Goal: Check status: Check status

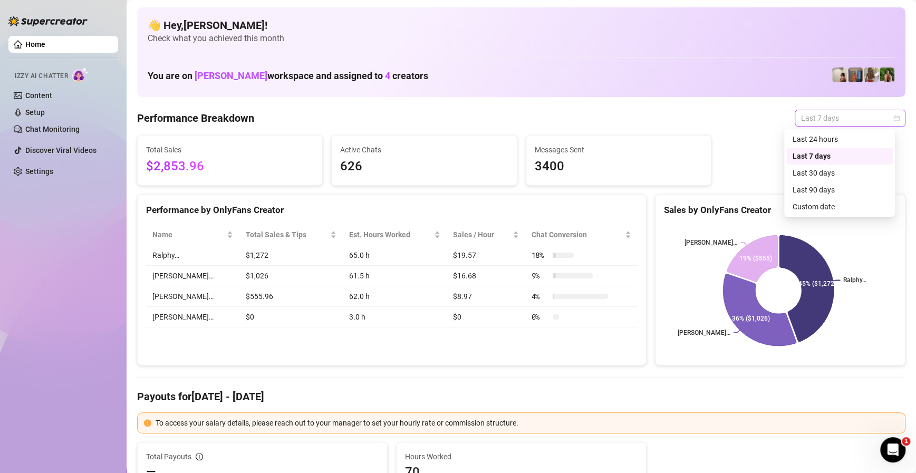
click at [811, 121] on span "Last 7 days" at bounding box center [850, 118] width 98 height 16
click at [809, 205] on div "Custom date" at bounding box center [840, 207] width 94 height 12
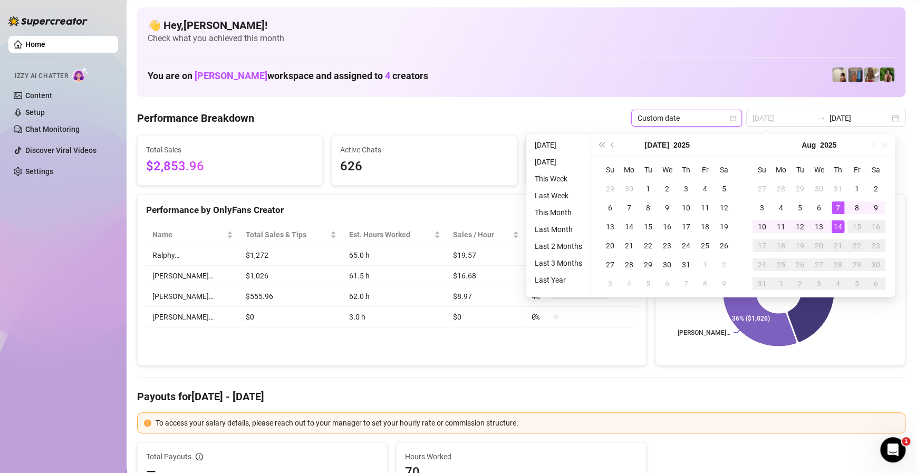
type input "[DATE]"
click at [843, 227] on div "14" at bounding box center [838, 227] width 13 height 13
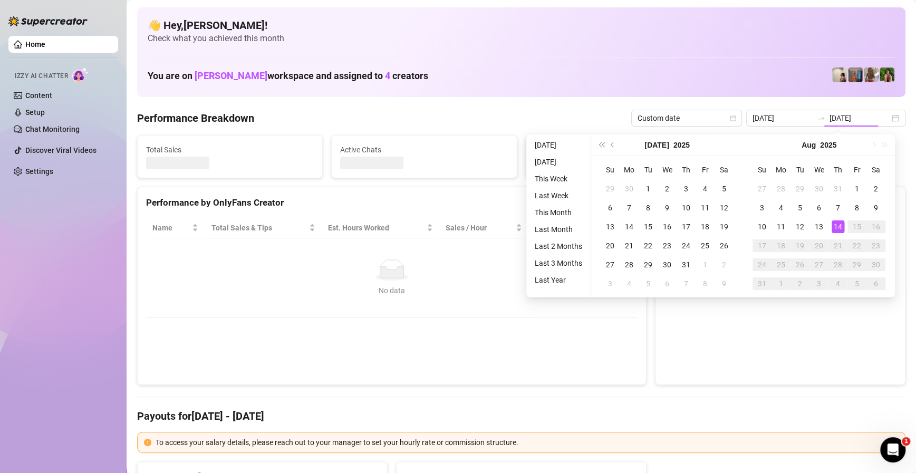
type input "[DATE]"
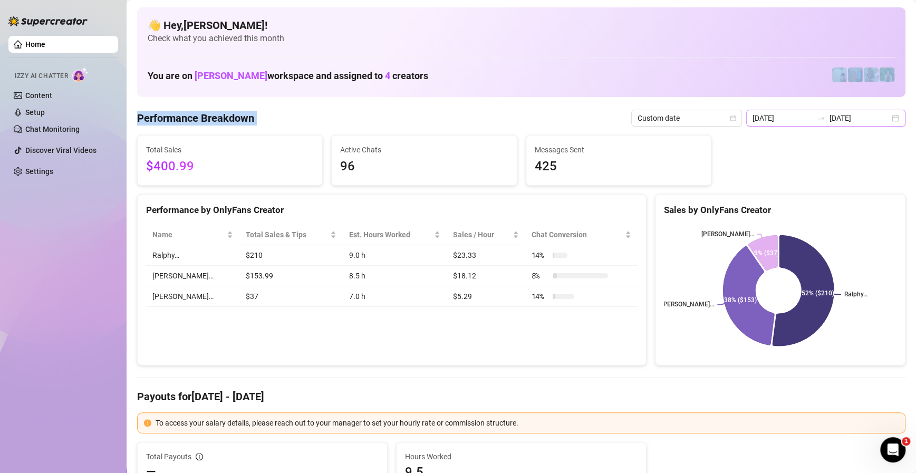
drag, startPoint x: 808, startPoint y: 102, endPoint x: 809, endPoint y: 112, distance: 10.1
click at [809, 112] on div "[DATE] [DATE]" at bounding box center [826, 118] width 159 height 17
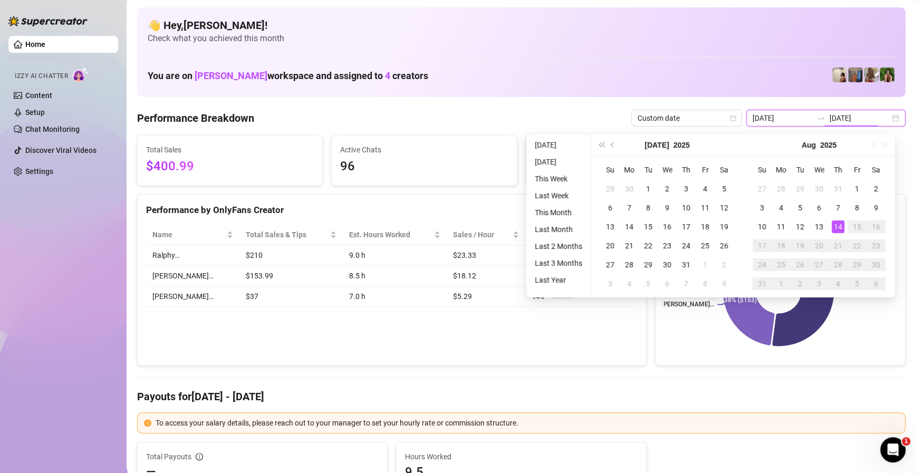
click at [838, 116] on input "[DATE]" at bounding box center [860, 118] width 60 height 12
type input "[DATE]"
click at [855, 192] on div "1" at bounding box center [857, 189] width 13 height 13
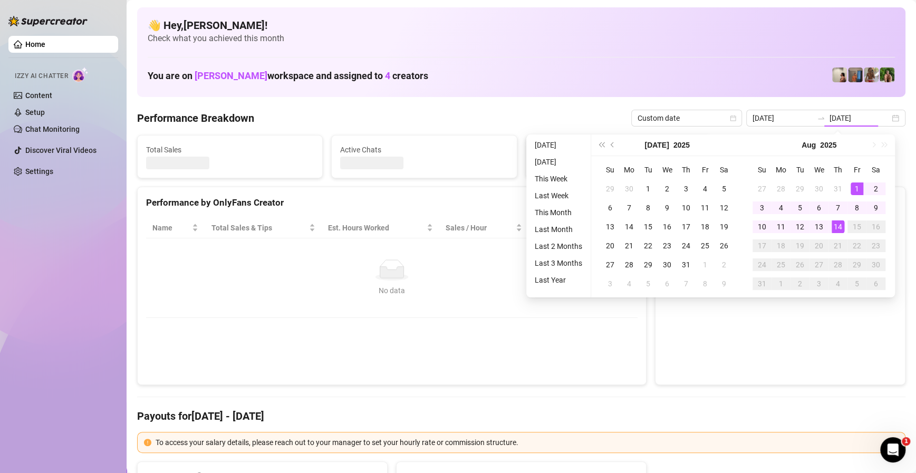
type input "[DATE]"
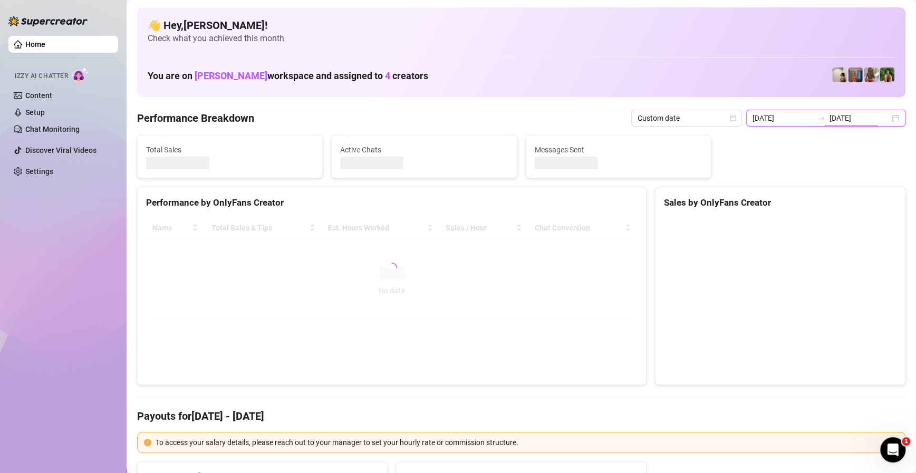
click at [843, 120] on input "[DATE]" at bounding box center [860, 118] width 60 height 12
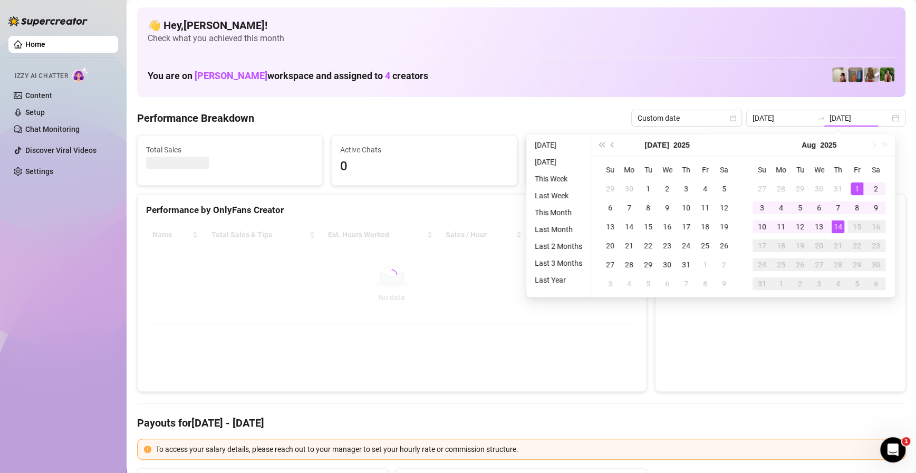
click at [761, 90] on div "👋 Hey, [PERSON_NAME] ! Check what you achieved this month You are on [PERSON_NA…" at bounding box center [521, 52] width 769 height 90
